Goal: Transaction & Acquisition: Subscribe to service/newsletter

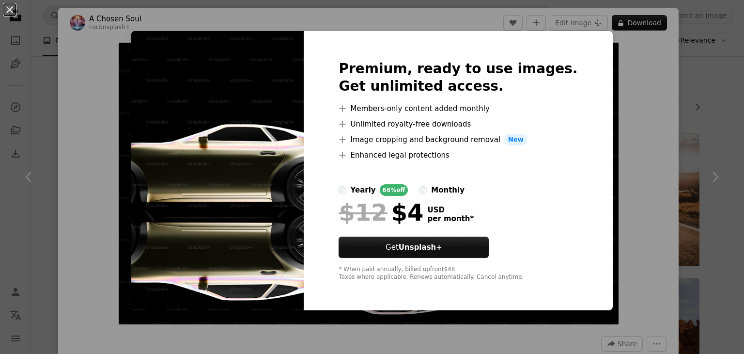
scroll to position [1153, 0]
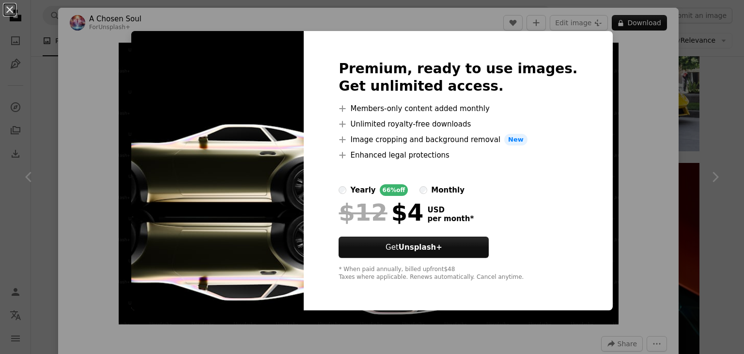
click at [605, 52] on div "An X shape Premium, ready to use images. Get unlimited access. A plus sign Memb…" at bounding box center [372, 177] width 744 height 354
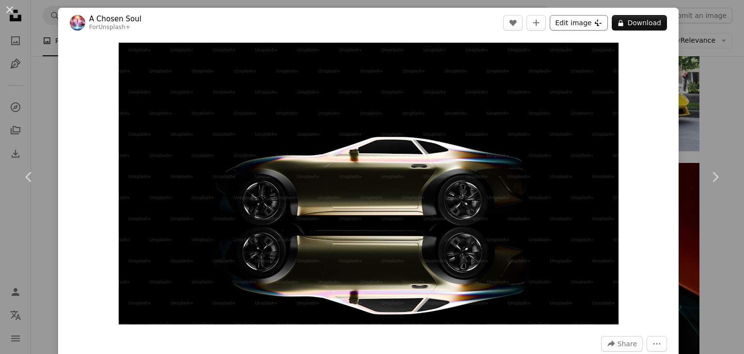
click at [595, 22] on icon "Plus sign for Unsplash+" at bounding box center [599, 23] width 8 height 8
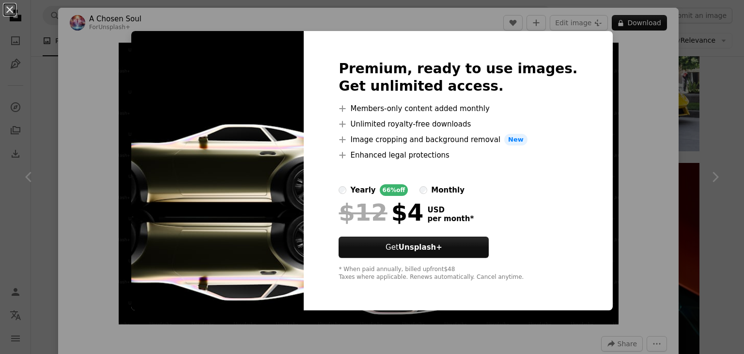
click at [600, 60] on div "An X shape Premium, ready to use images. Get unlimited access. A plus sign Memb…" at bounding box center [372, 177] width 744 height 354
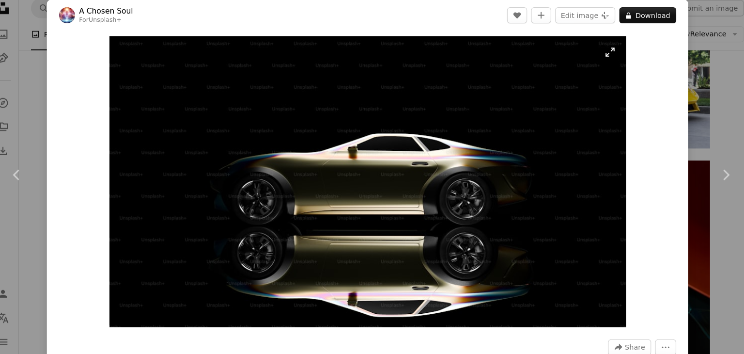
scroll to position [1153, 0]
